Goal: Task Accomplishment & Management: Manage account settings

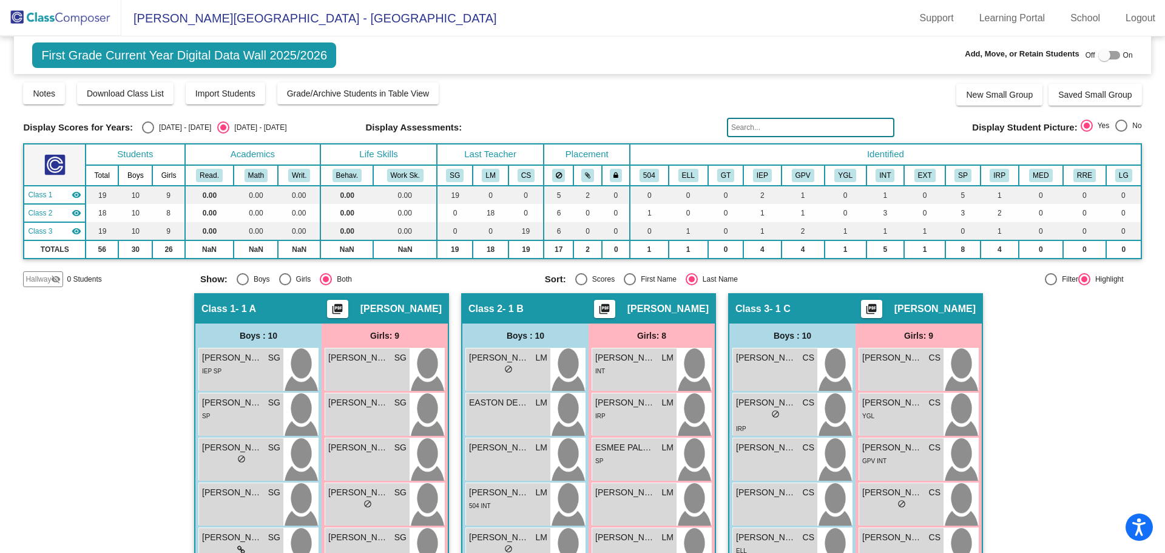
click at [75, 15] on img at bounding box center [60, 18] width 121 height 36
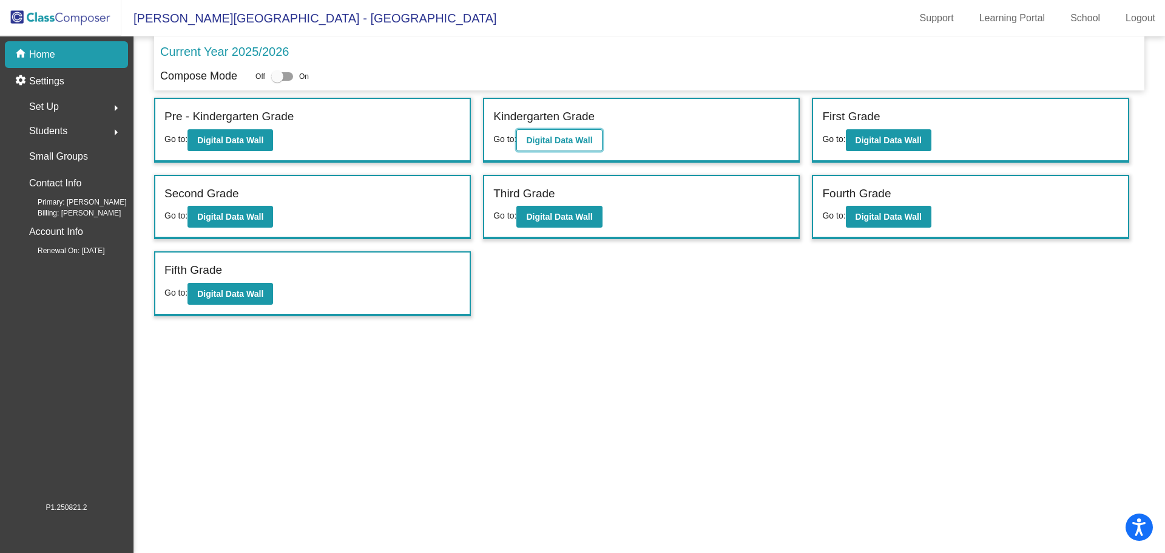
click at [572, 142] on b "Digital Data Wall" at bounding box center [559, 140] width 66 height 10
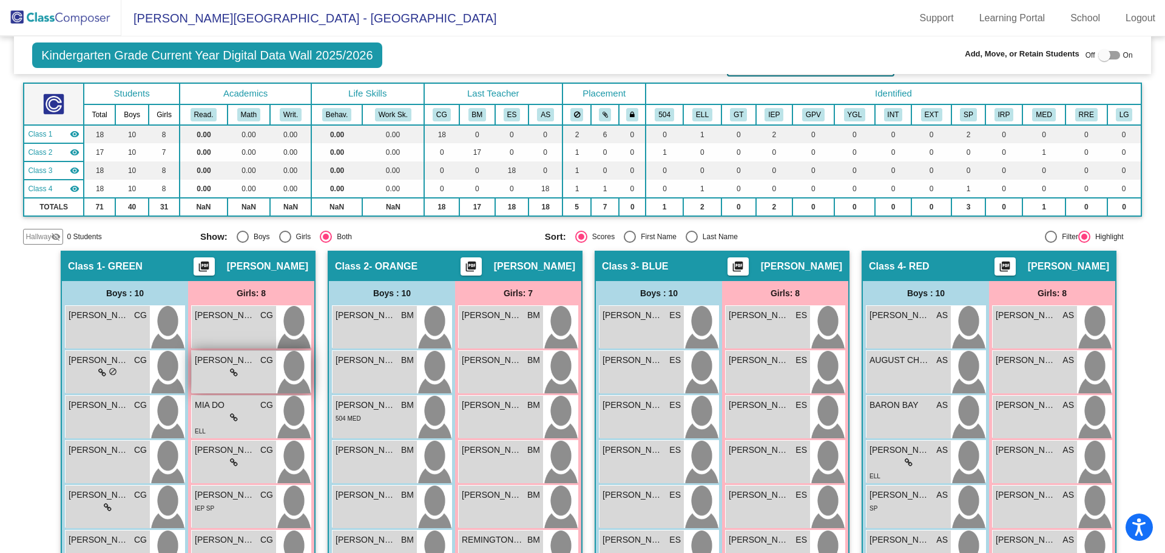
scroll to position [182, 0]
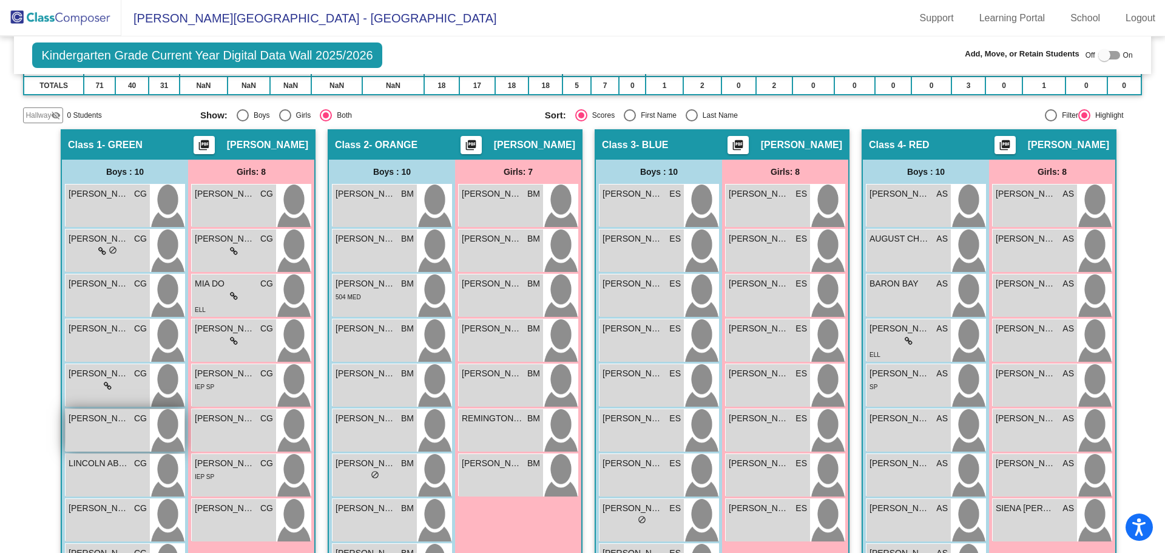
click at [117, 429] on div "[PERSON_NAME] CG lock do_not_disturb_alt" at bounding box center [108, 430] width 84 height 42
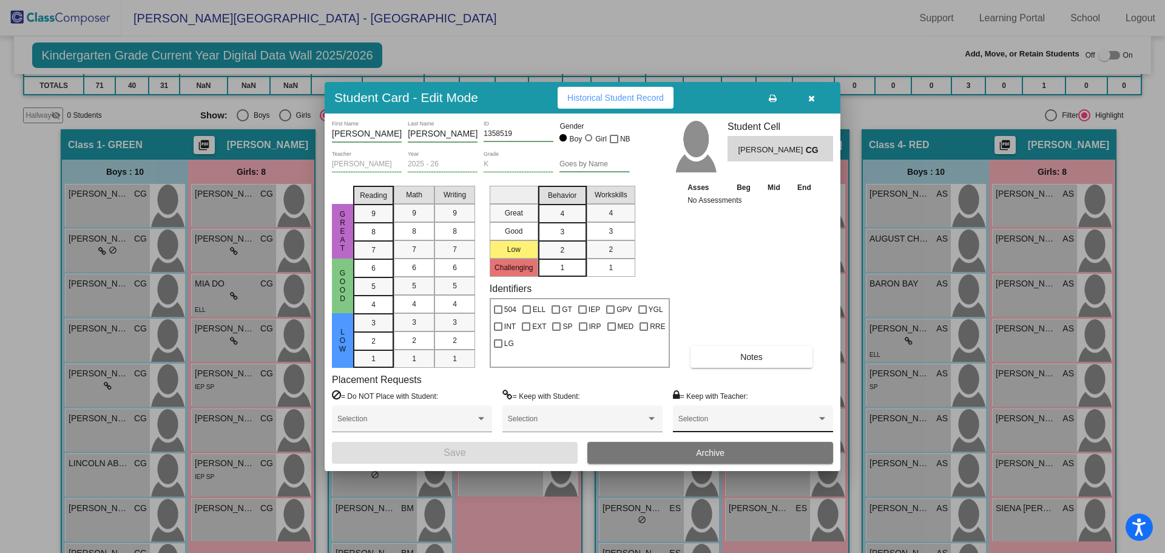
click at [734, 420] on span at bounding box center [748, 423] width 138 height 8
click at [734, 420] on span "None" at bounding box center [753, 423] width 149 height 22
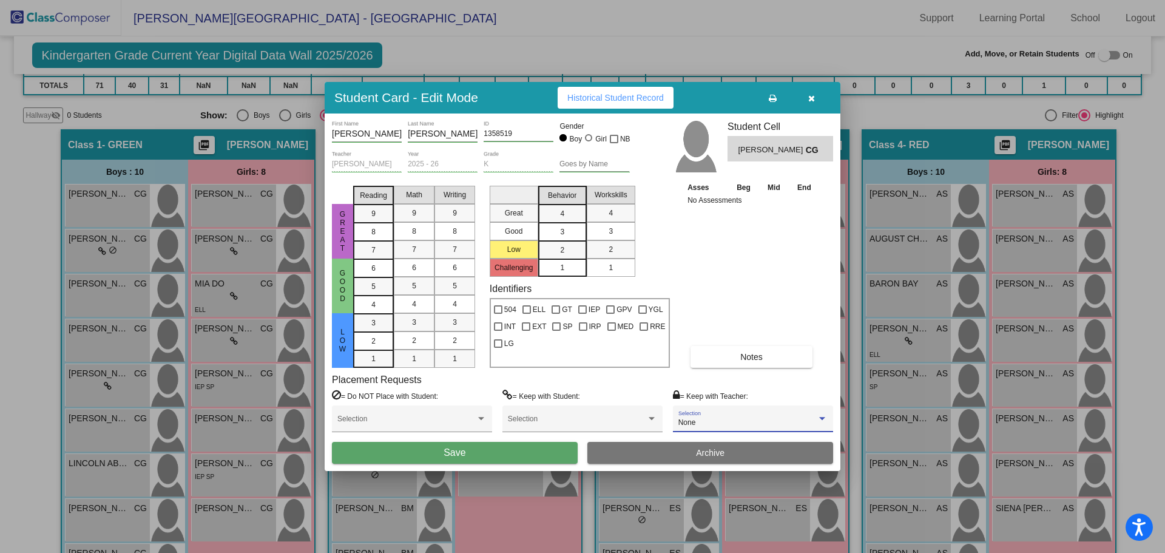
click at [811, 96] on icon "button" at bounding box center [811, 98] width 7 height 8
